Goal: Task Accomplishment & Management: Complete application form

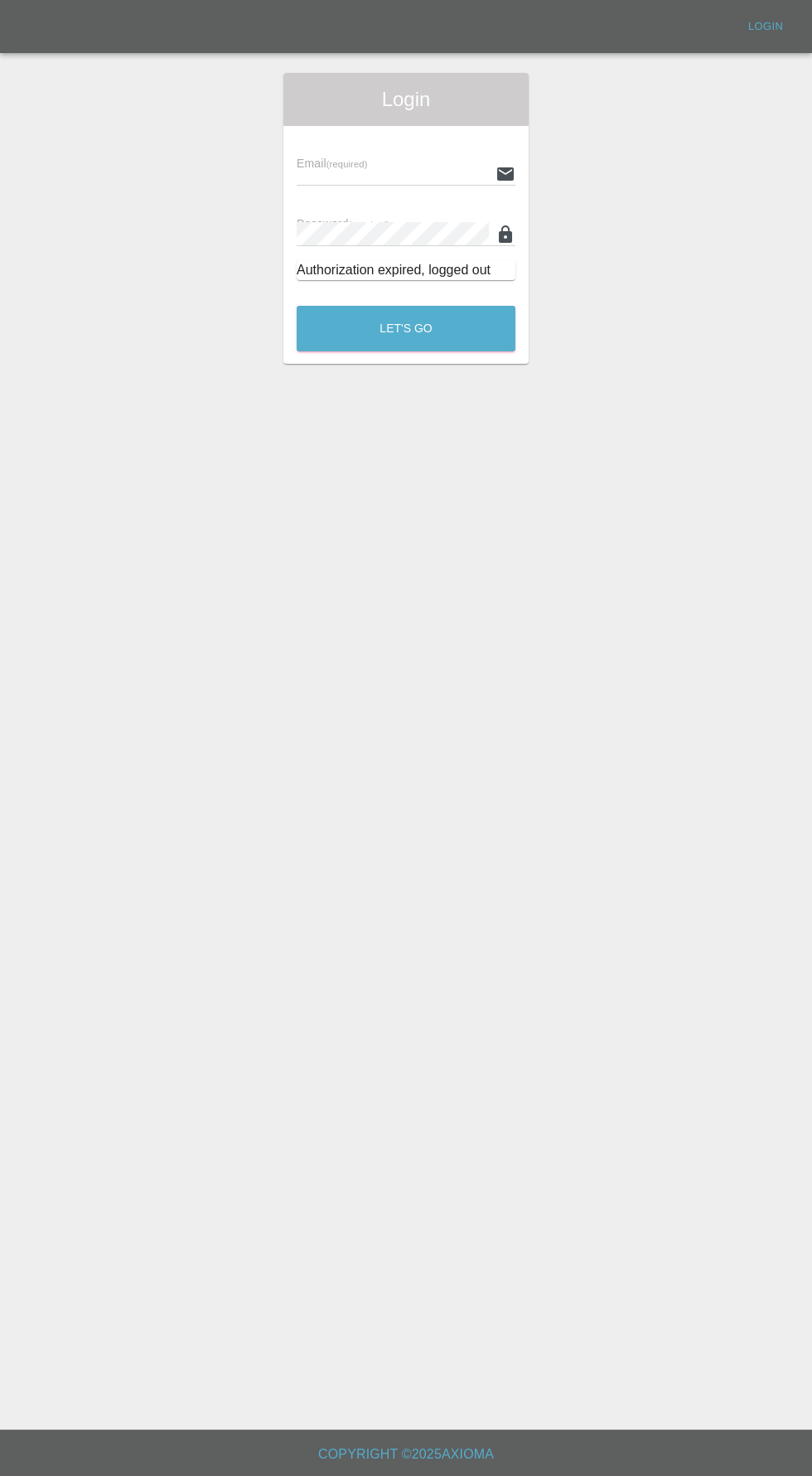
click at [361, 130] on div "Email (required) Password (required) Authorization expired, logged out" at bounding box center [406, 209] width 245 height 168
click at [404, 173] on input "text" at bounding box center [392, 174] width 193 height 24
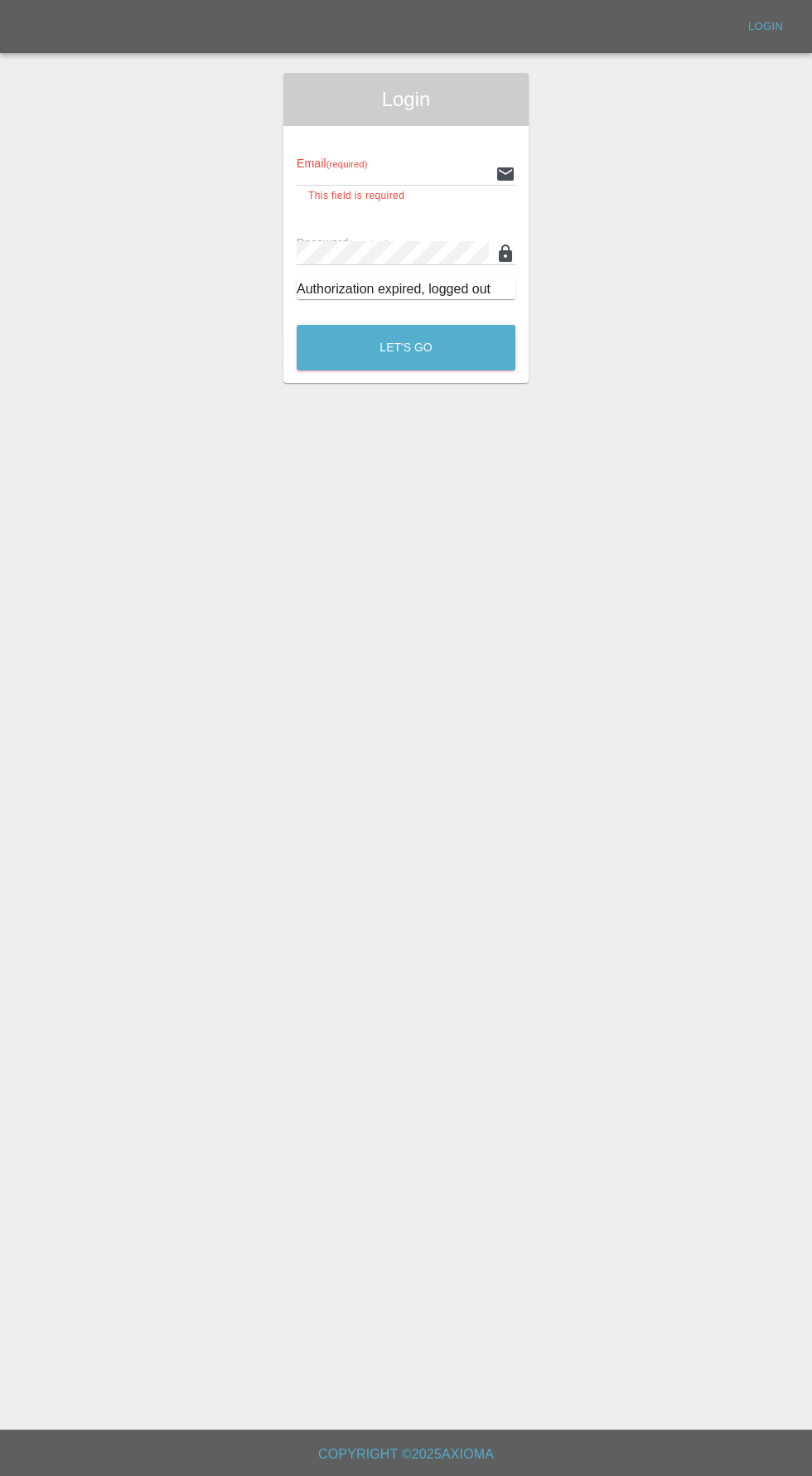
type input "info@darkknightbodyworks.co.uk"
click at [296, 325] on button "Let's Go" at bounding box center [406, 348] width 219 height 46
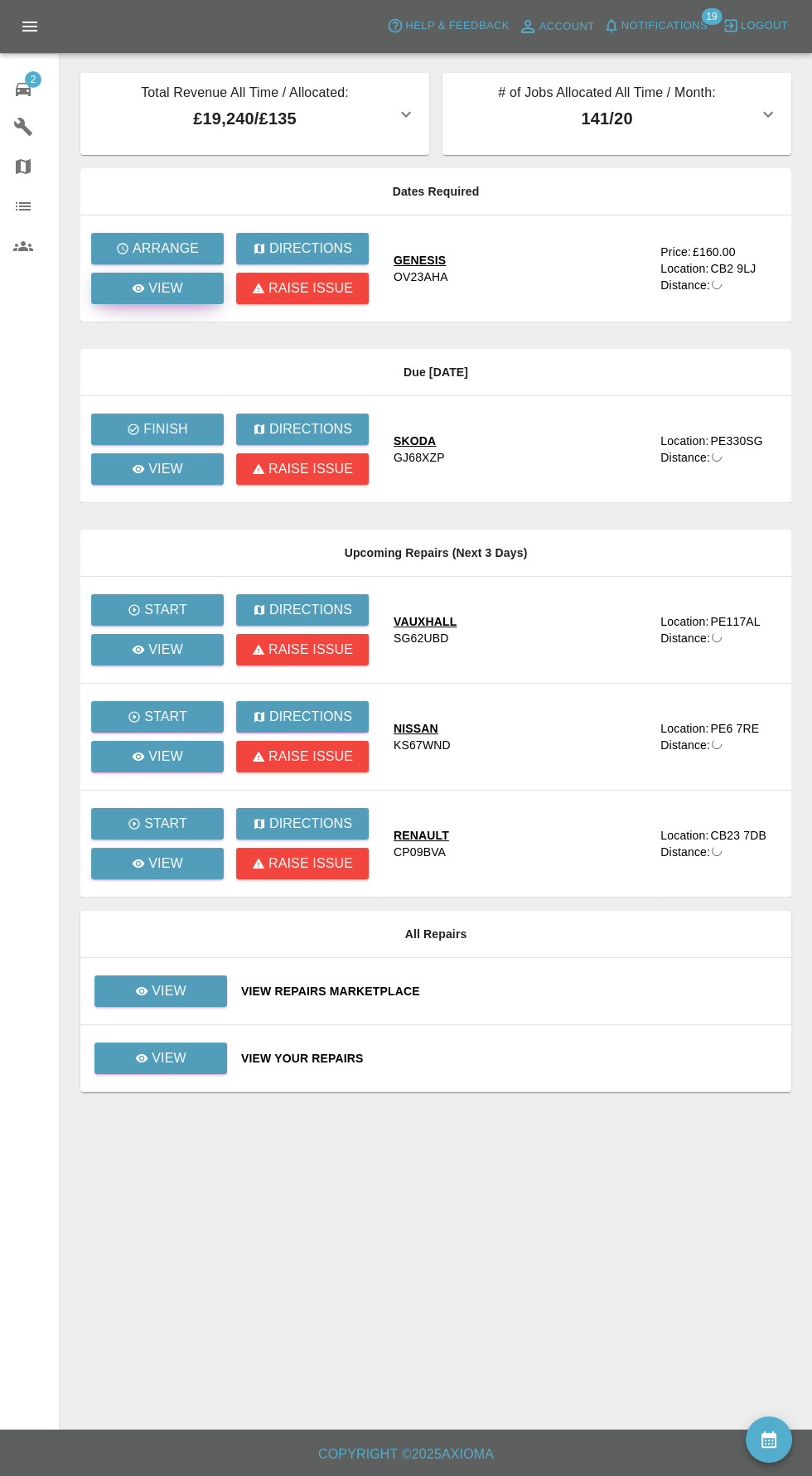
click at [165, 288] on p "View" at bounding box center [166, 288] width 35 height 20
click at [167, 295] on p "View" at bounding box center [166, 288] width 35 height 20
click at [182, 293] on link "View" at bounding box center [157, 288] width 132 height 32
click at [186, 296] on link "View" at bounding box center [157, 288] width 132 height 32
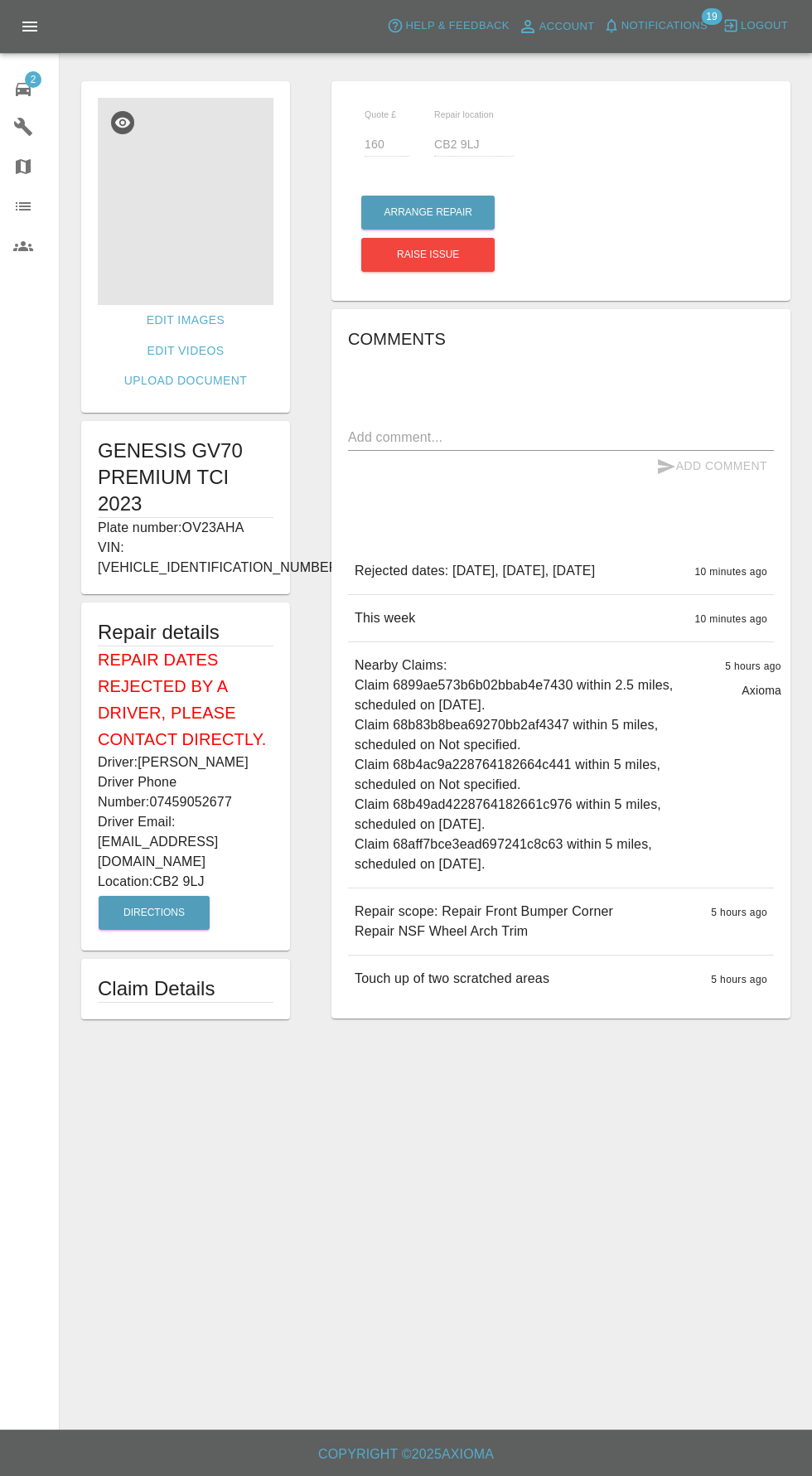
click at [205, 222] on img at bounding box center [185, 201] width 175 height 207
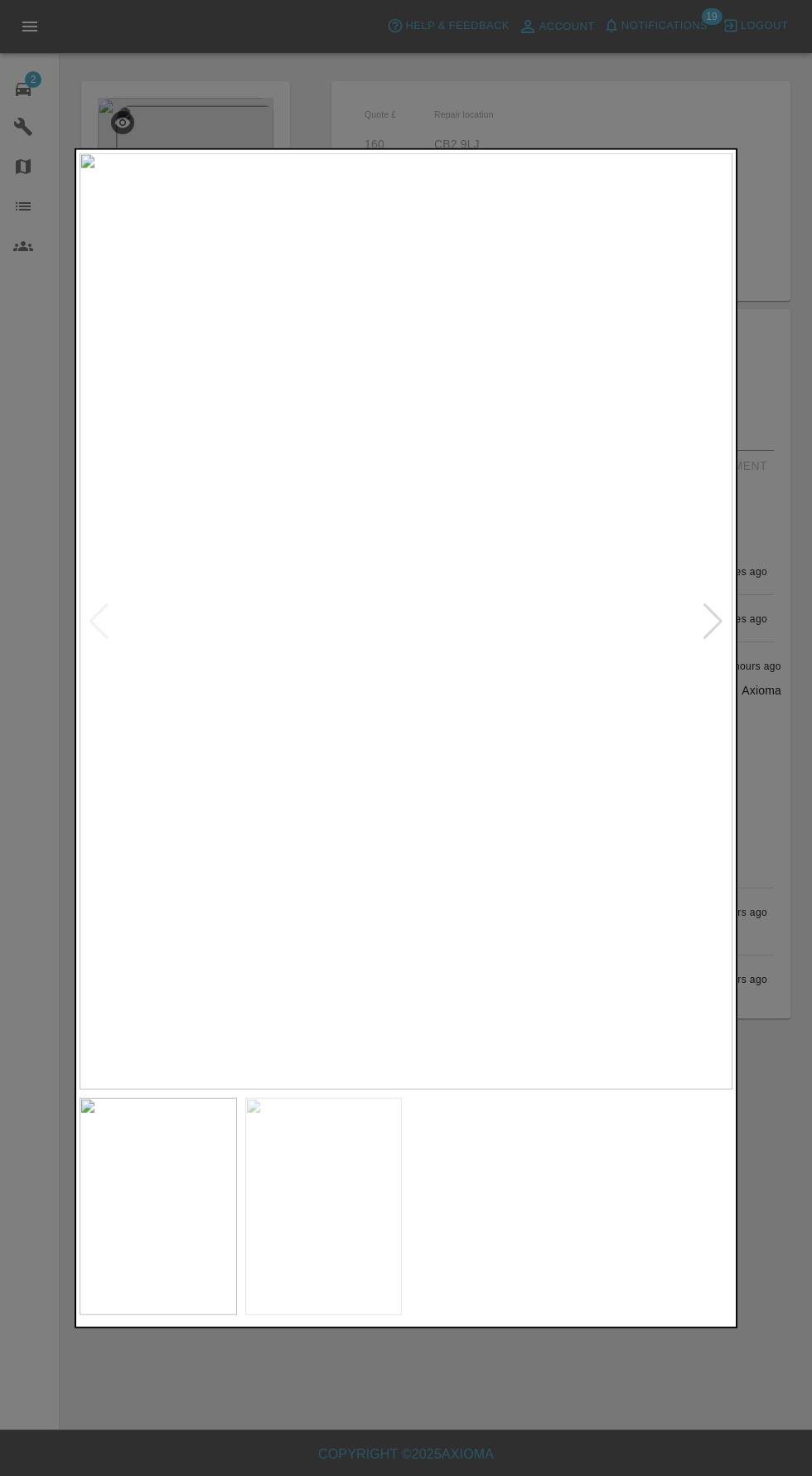
click at [360, 1183] on img at bounding box center [324, 1206] width 157 height 218
click at [107, 632] on div at bounding box center [99, 621] width 22 height 36
click at [712, 633] on div at bounding box center [712, 621] width 22 height 36
click at [405, 655] on img at bounding box center [406, 621] width 653 height 937
click at [23, 691] on div at bounding box center [406, 738] width 812 height 1476
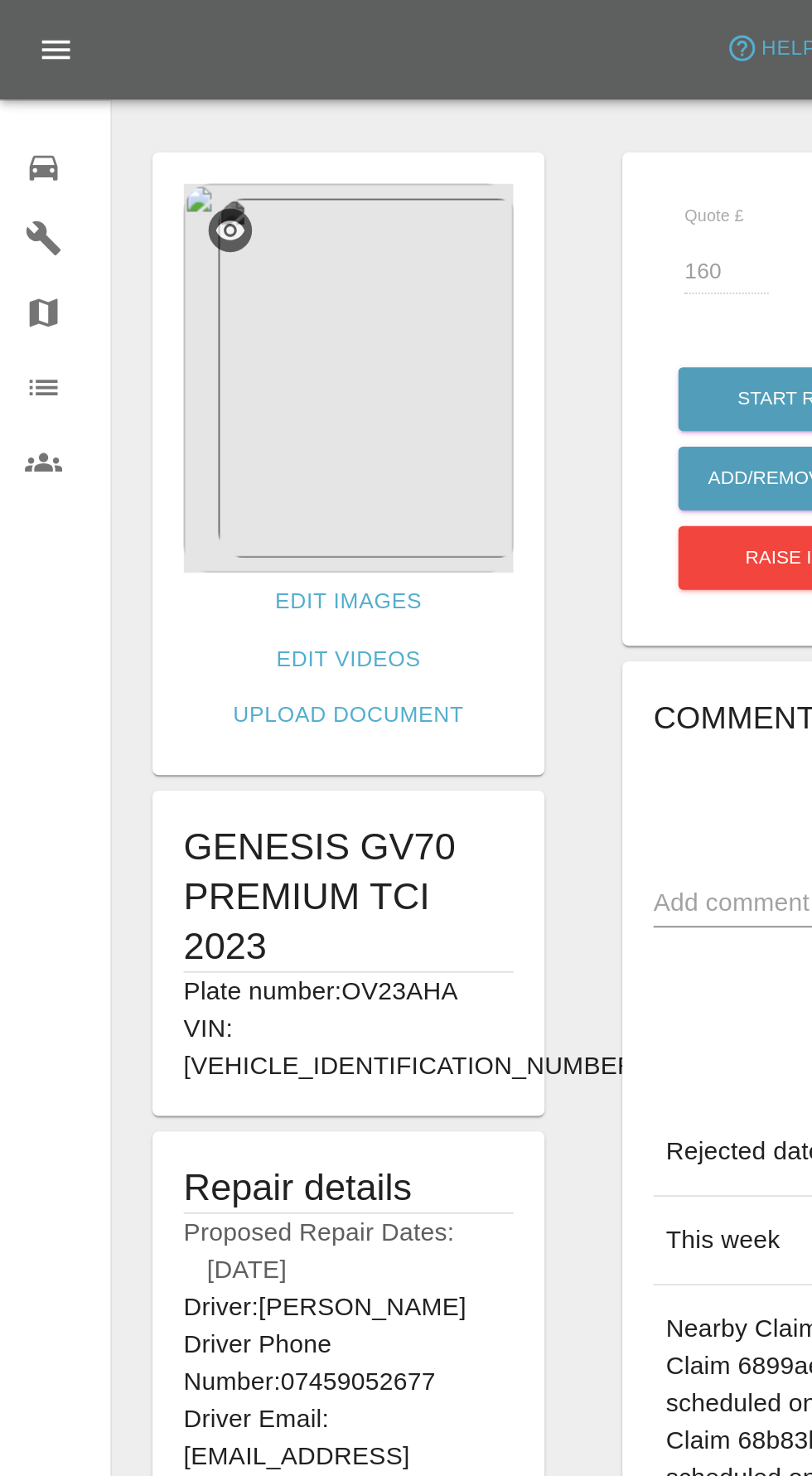
click at [10, 101] on link "Repair home" at bounding box center [29, 86] width 58 height 39
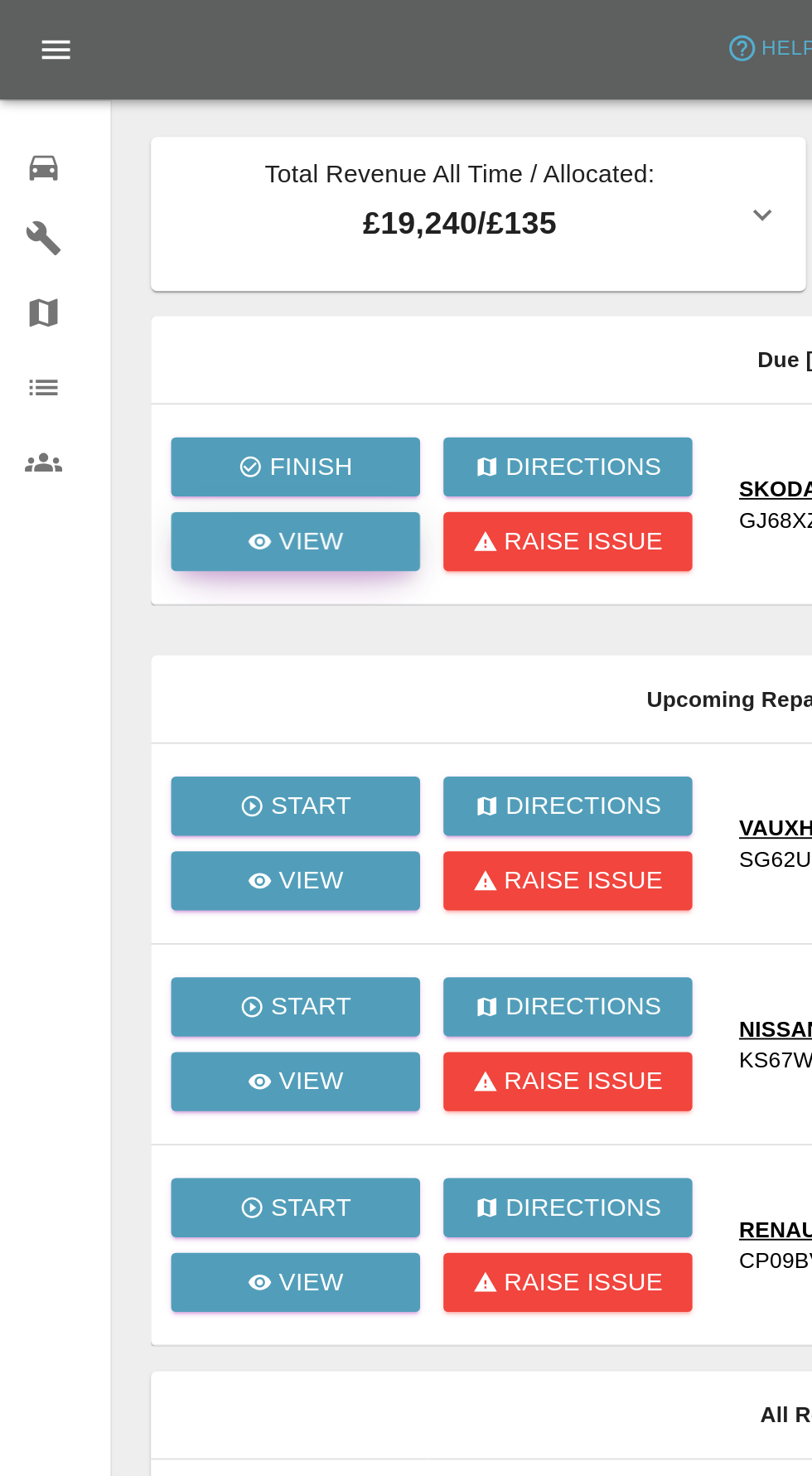
click at [133, 294] on icon at bounding box center [138, 289] width 13 height 13
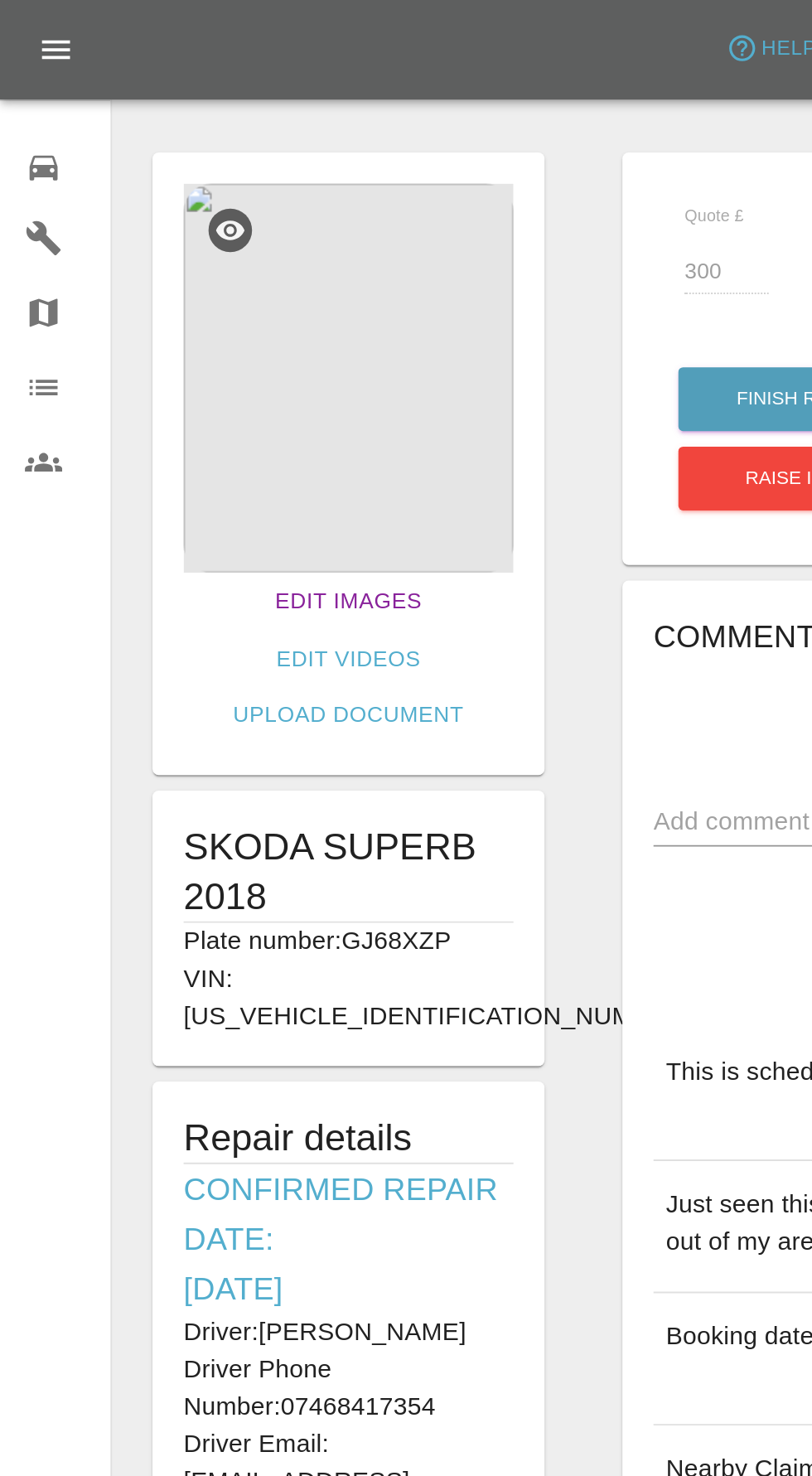
click at [140, 306] on link "Edit Images" at bounding box center [185, 320] width 91 height 31
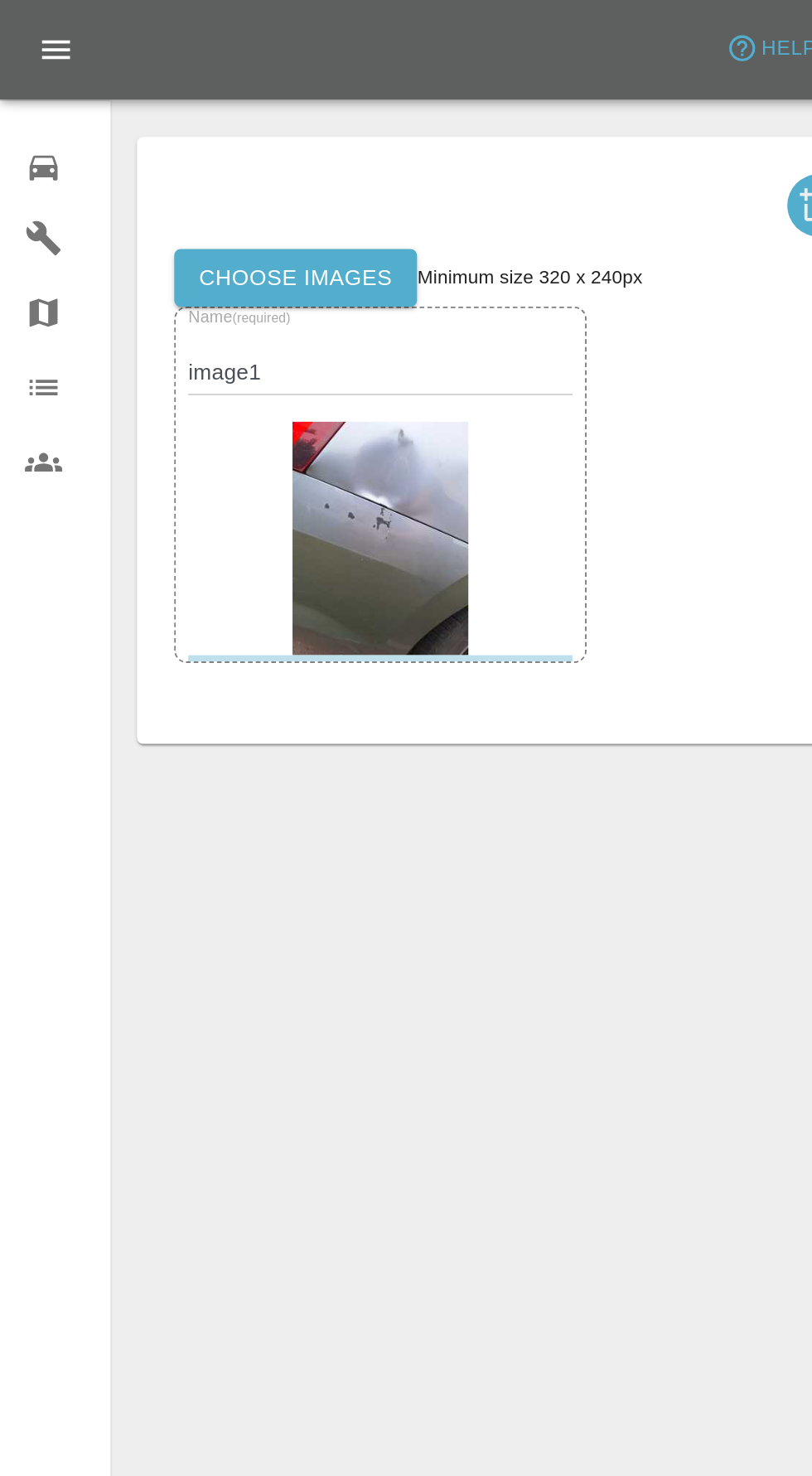
click at [146, 149] on label "Choose images" at bounding box center [157, 148] width 129 height 31
click at [0, 0] on input "Choose images" at bounding box center [0, 0] width 0 height 0
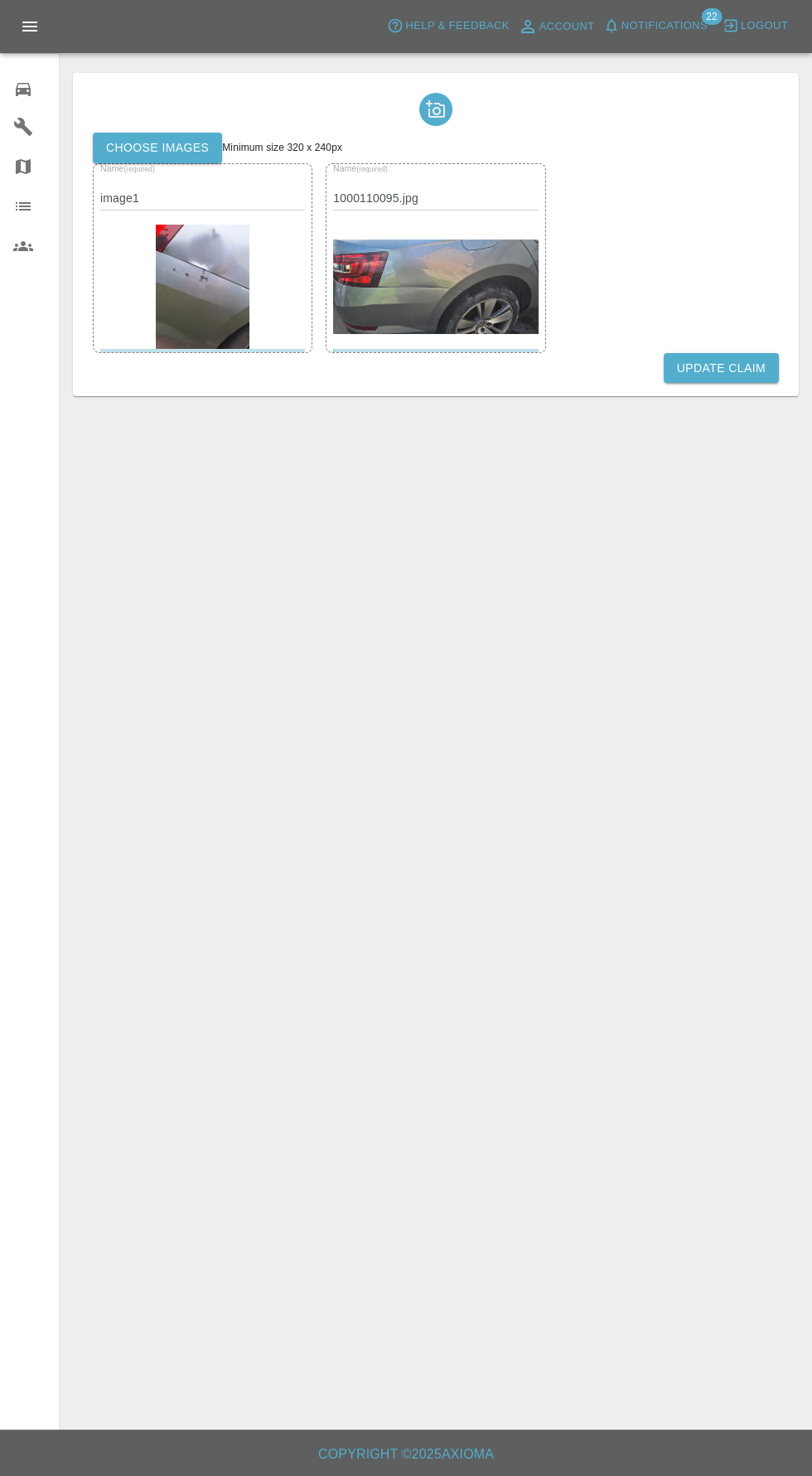
scroll to position [28, 0]
click at [709, 353] on button "Update Claim" at bounding box center [721, 368] width 115 height 31
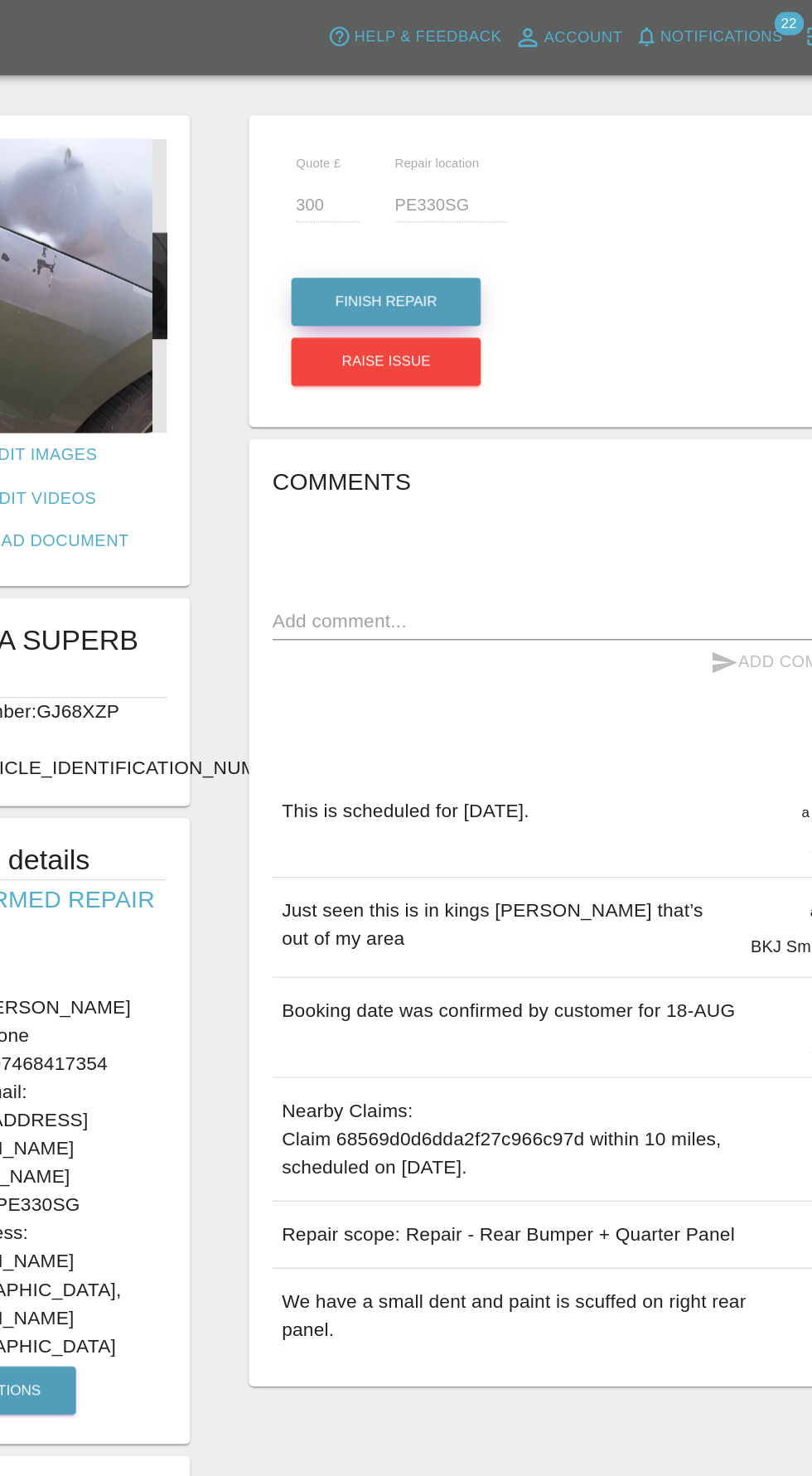
click at [423, 208] on button "Finish Repair" at bounding box center [428, 212] width 133 height 34
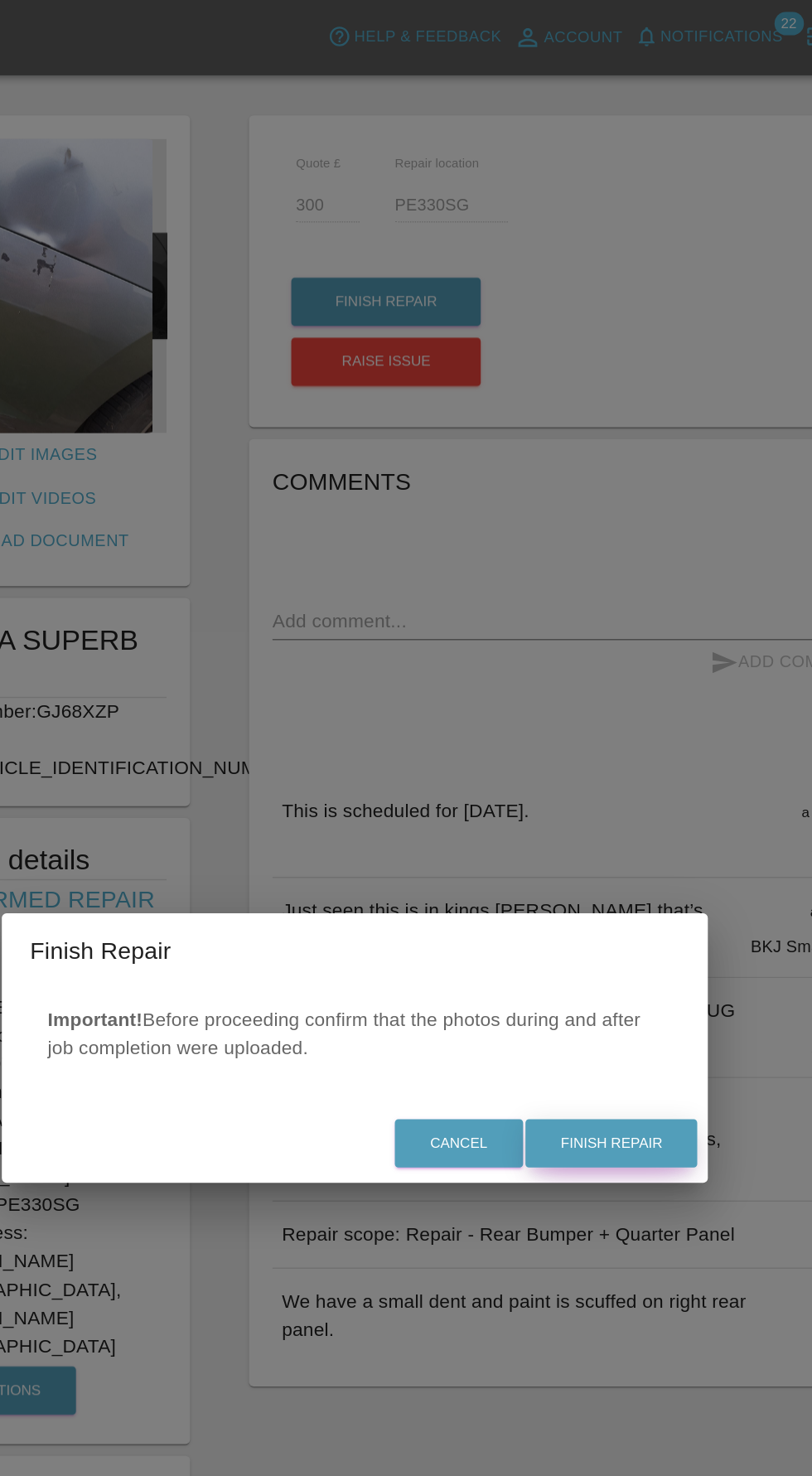
click at [597, 804] on button "Finish Repair" at bounding box center [587, 805] width 121 height 34
click at [586, 792] on div "Cancel Finish Repair" at bounding box center [406, 806] width 498 height 56
click at [590, 847] on div "Repair scope: Repair - Rear Bumper + Quarter Panel [DATE]" at bounding box center [561, 870] width 426 height 46
